Goal: Task Accomplishment & Management: Use online tool/utility

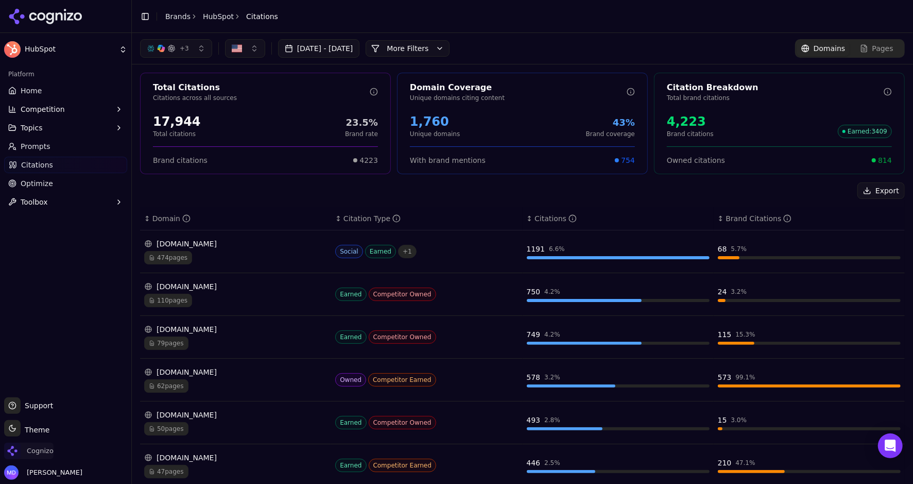
click at [50, 445] on span "Cognizo" at bounding box center [28, 451] width 49 height 16
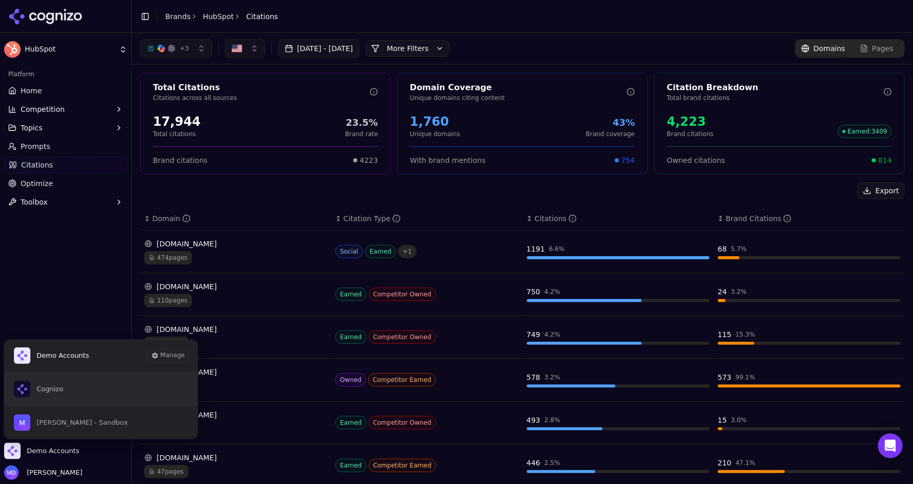
click at [75, 379] on button "Cognizo" at bounding box center [101, 388] width 195 height 33
click at [80, 351] on span "Demo Accounts" at bounding box center [63, 349] width 53 height 9
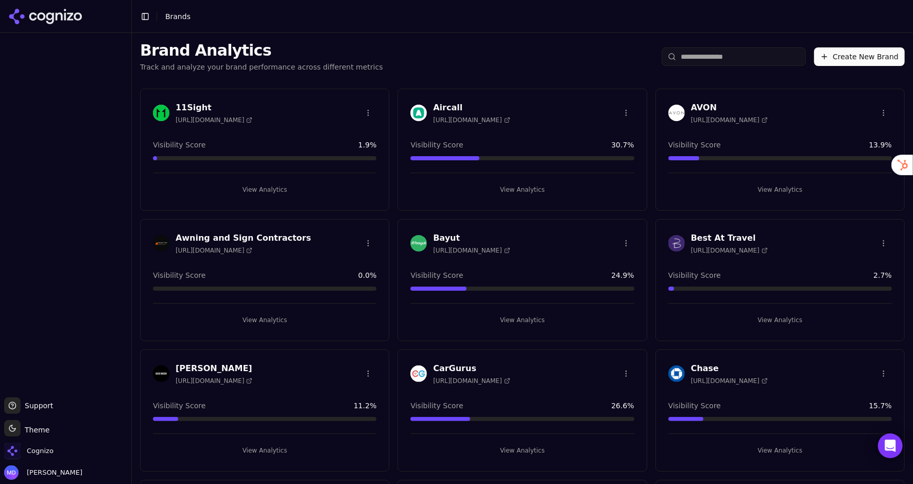
click at [63, 450] on div "Cognizo" at bounding box center [65, 453] width 123 height 21
click at [36, 452] on span "Cognizo" at bounding box center [40, 450] width 27 height 9
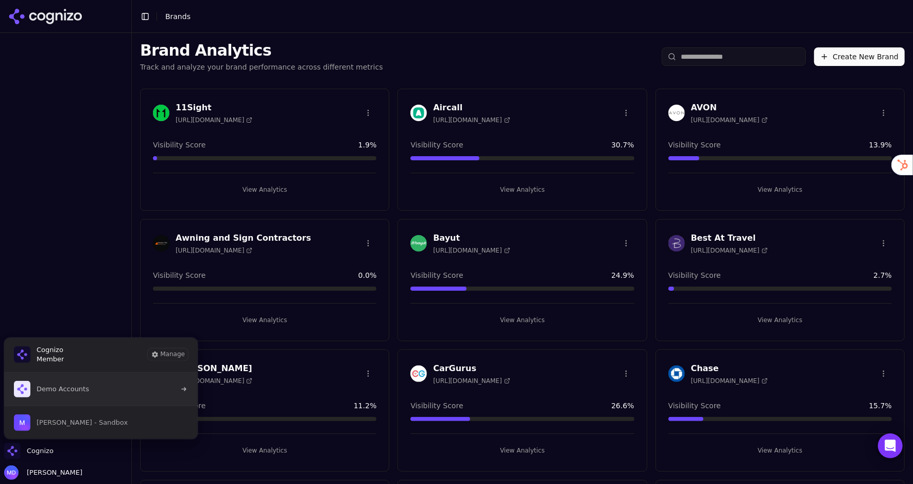
click at [110, 384] on button "Demo Accounts" at bounding box center [101, 388] width 195 height 33
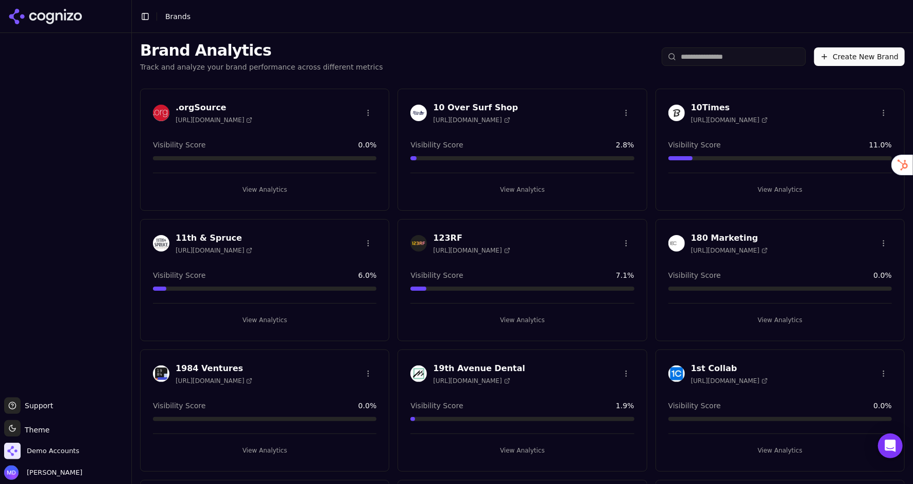
click at [698, 54] on input "search" at bounding box center [734, 56] width 144 height 19
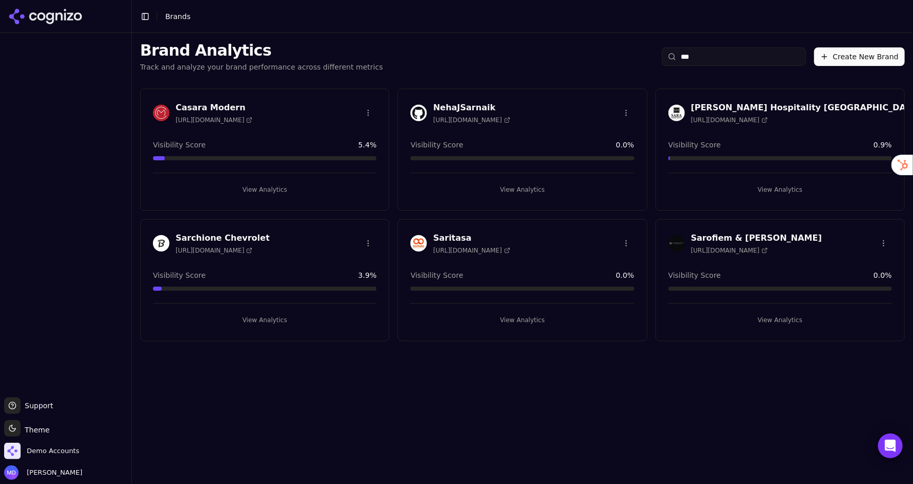
type input "***"
click at [278, 314] on button "View Analytics" at bounding box center [265, 320] width 224 height 16
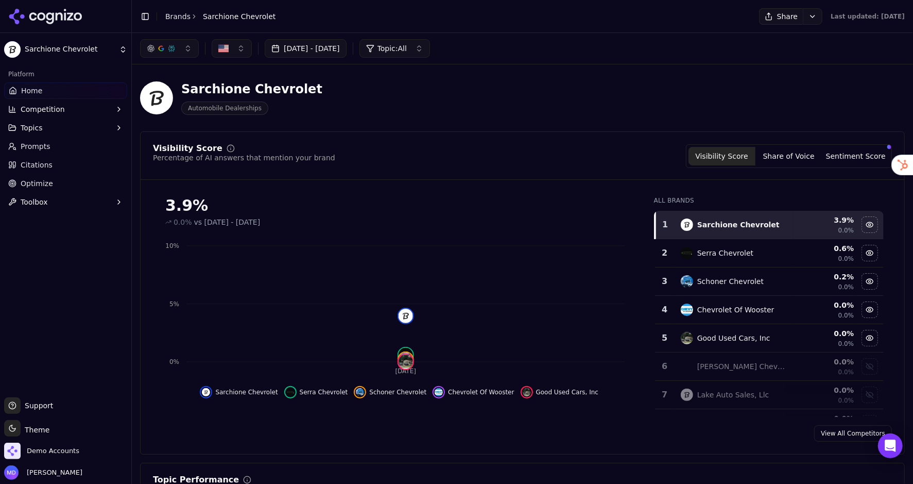
click at [25, 191] on link "Optimize" at bounding box center [65, 183] width 123 height 16
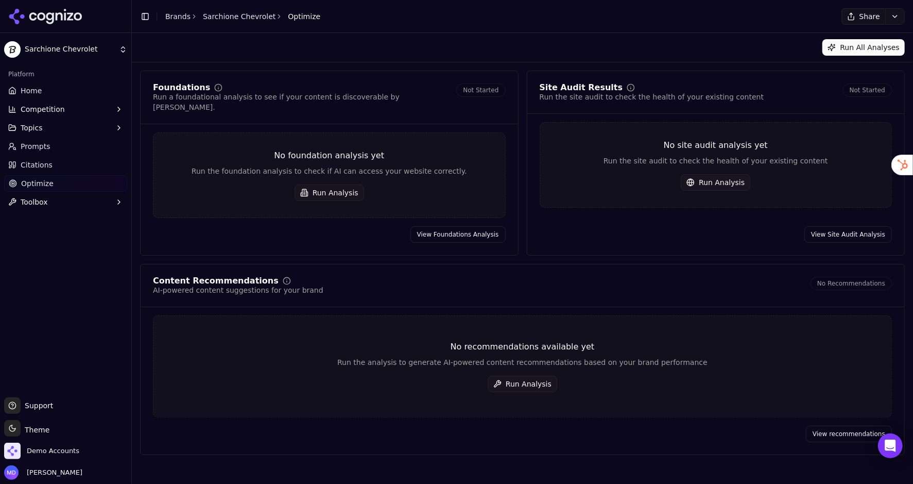
drag, startPoint x: 884, startPoint y: 37, endPoint x: 880, endPoint y: 48, distance: 11.9
click at [884, 37] on div "Run All Analyses" at bounding box center [523, 47] width 782 height 29
click at [879, 50] on button "Run All Analyses" at bounding box center [864, 47] width 82 height 16
